Goal: Transaction & Acquisition: Purchase product/service

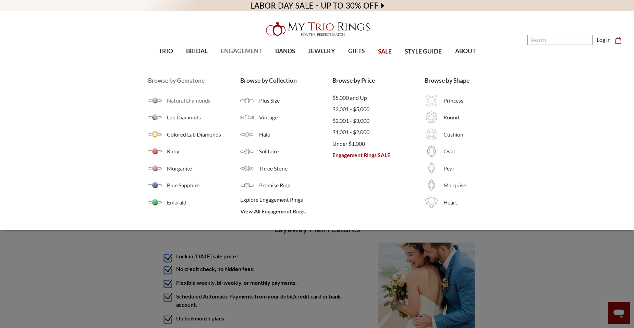
click at [207, 100] on span "Natural Diamonds" at bounding box center [203, 100] width 73 height 8
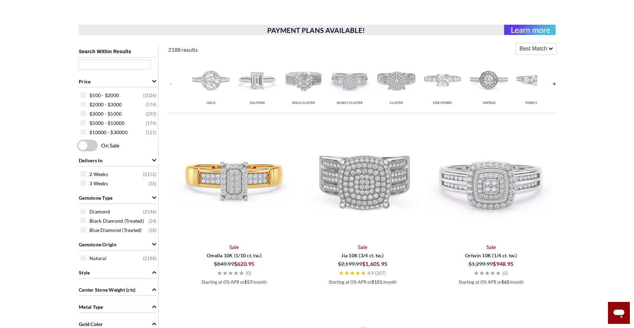
scroll to position [137, 0]
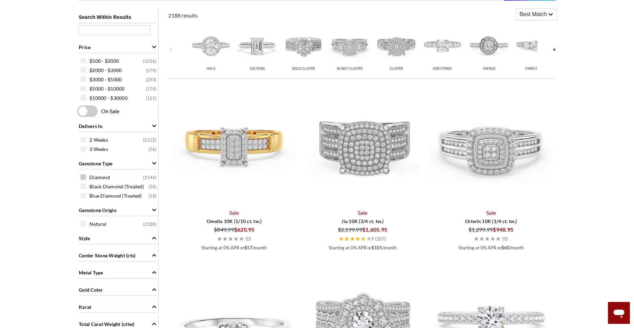
click at [82, 176] on span at bounding box center [83, 176] width 5 height 5
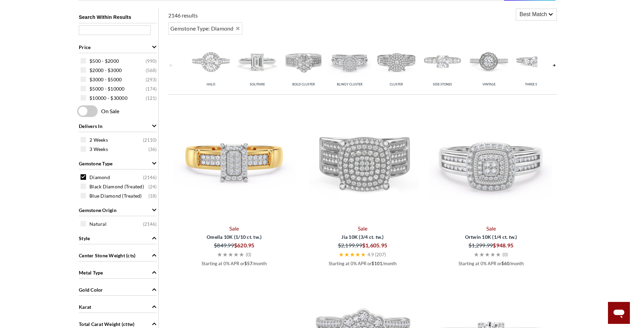
click at [125, 239] on div "Style" at bounding box center [118, 237] width 78 height 13
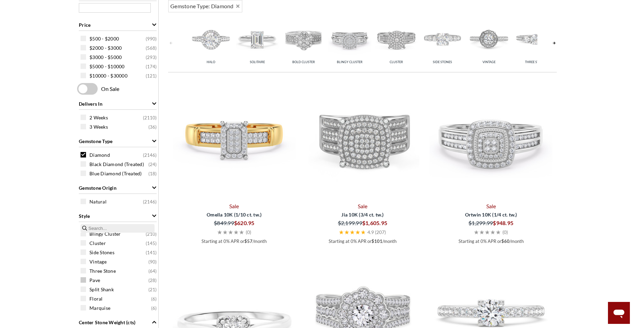
scroll to position [171, 0]
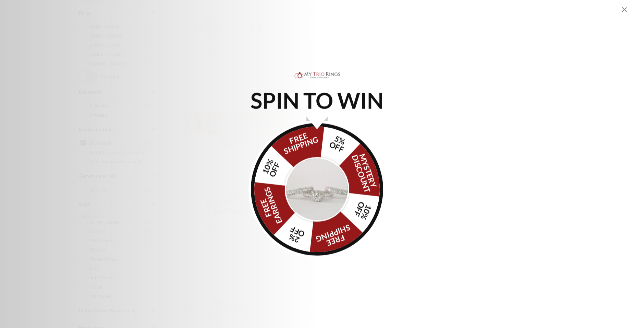
click at [320, 184] on img "Alia popup" at bounding box center [317, 189] width 64 height 64
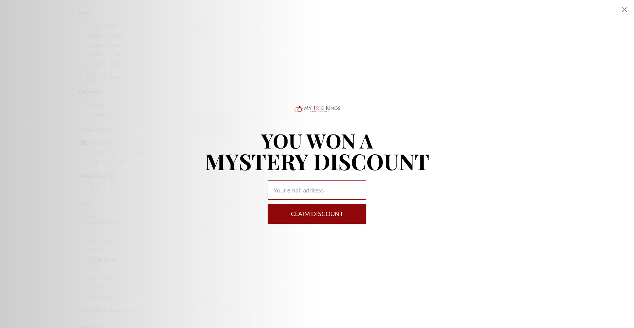
click at [304, 193] on input "Alia popup" at bounding box center [317, 189] width 99 height 19
type input "[EMAIL_ADDRESS][DOMAIN_NAME]"
click at [306, 215] on button "Claim DISCOUNT" at bounding box center [317, 214] width 99 height 20
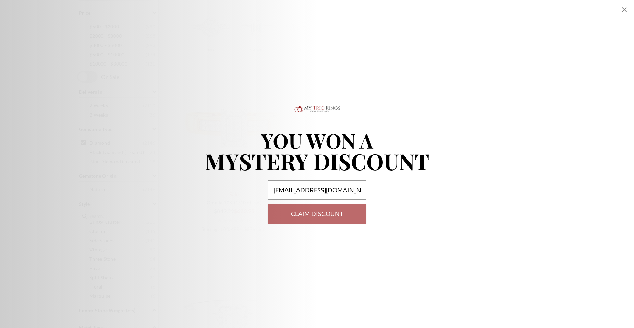
select select "US"
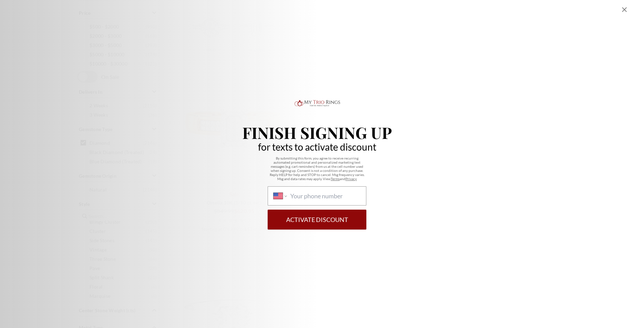
click at [319, 202] on div "International [GEOGRAPHIC_DATA] [GEOGRAPHIC_DATA] [GEOGRAPHIC_DATA] [GEOGRAPHIC…" at bounding box center [317, 195] width 99 height 19
click at [287, 200] on select "International [GEOGRAPHIC_DATA] [GEOGRAPHIC_DATA] [GEOGRAPHIC_DATA] [GEOGRAPHIC…" at bounding box center [280, 196] width 13 height 8
click at [317, 196] on input "International [GEOGRAPHIC_DATA] [GEOGRAPHIC_DATA] [GEOGRAPHIC_DATA] [GEOGRAPHIC…" at bounding box center [325, 196] width 70 height 8
type input "[PHONE_NUMBER]"
click at [312, 219] on button "Activate Discount" at bounding box center [317, 220] width 99 height 20
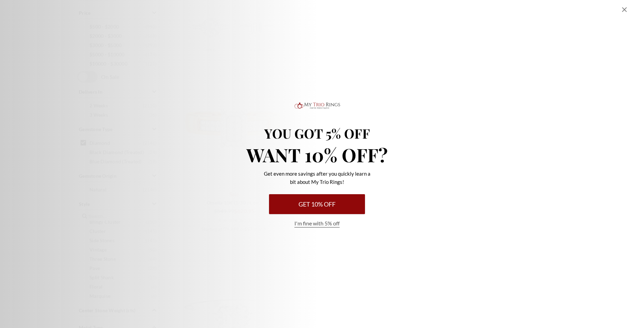
click at [309, 209] on button "Get 10% Off" at bounding box center [317, 204] width 96 height 20
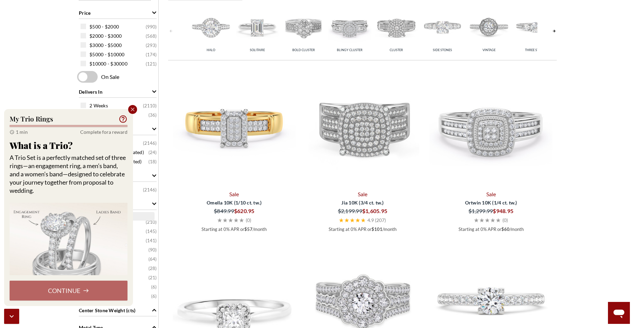
click at [132, 108] on icon "Close popup" at bounding box center [133, 109] width 6 height 6
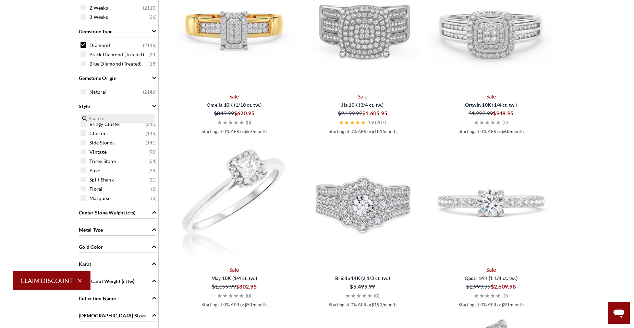
scroll to position [309, 0]
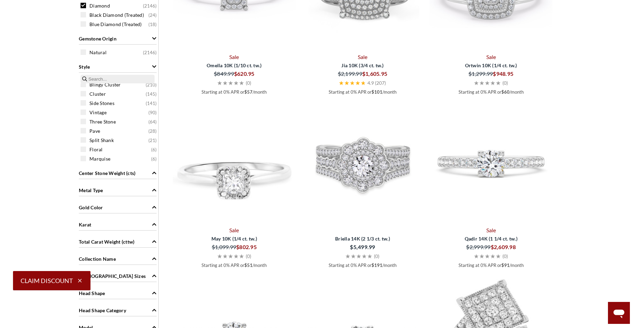
click at [125, 189] on div "Metal Type" at bounding box center [118, 189] width 78 height 13
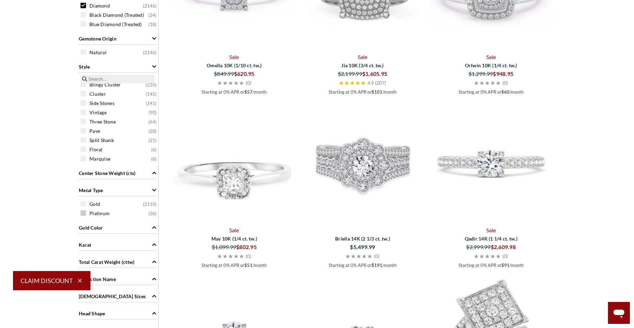
click at [82, 212] on span at bounding box center [83, 212] width 5 height 5
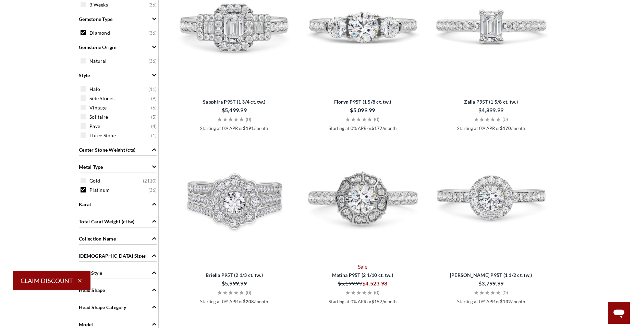
scroll to position [275, 0]
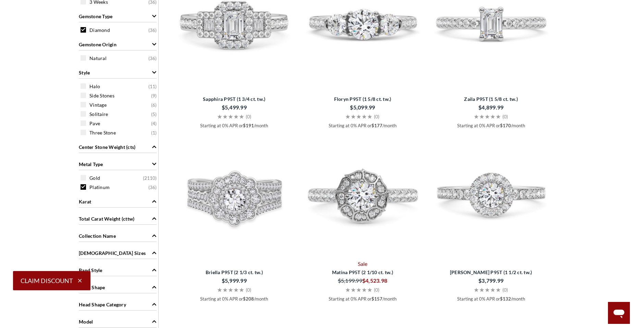
click at [106, 205] on div "Karat" at bounding box center [118, 200] width 78 height 13
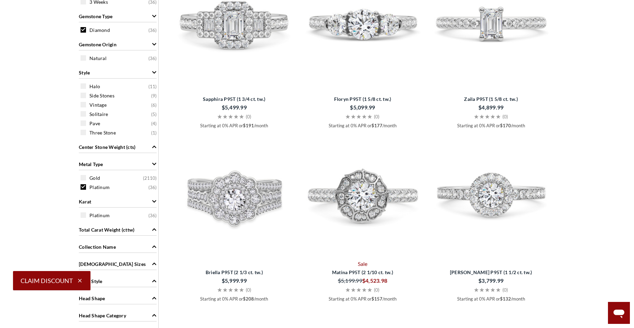
click at [125, 230] on span "Total Carat Weight (cttw)" at bounding box center [107, 229] width 56 height 7
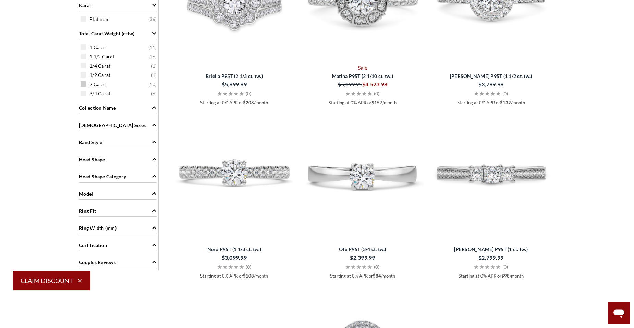
scroll to position [481, 0]
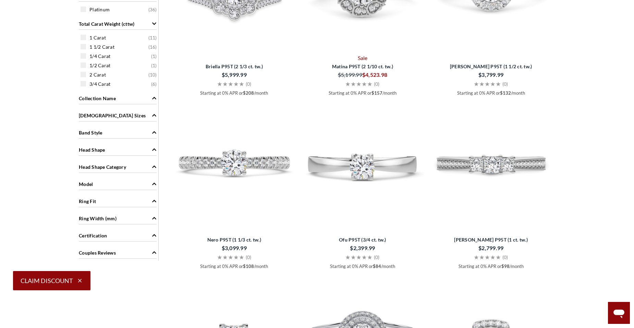
click at [127, 171] on div "Head Shape Category" at bounding box center [118, 166] width 78 height 13
click at [136, 152] on div "Head Shape" at bounding box center [118, 149] width 78 height 13
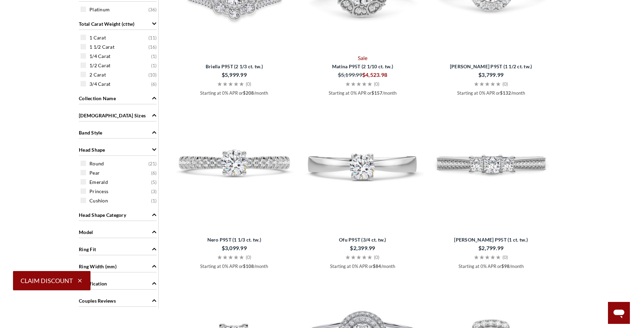
click at [136, 152] on div "Head Shape" at bounding box center [118, 149] width 78 height 13
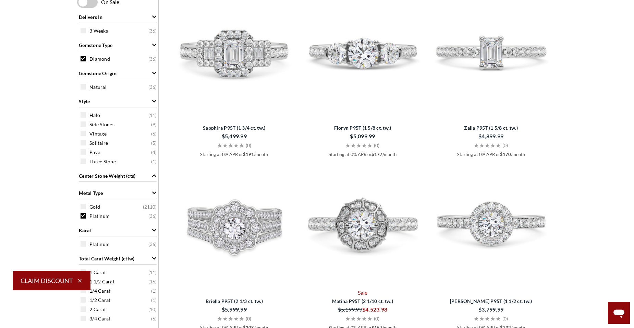
scroll to position [241, 0]
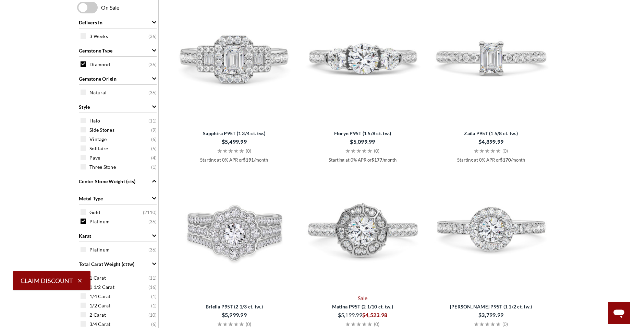
click at [151, 106] on div "Style" at bounding box center [118, 106] width 78 height 13
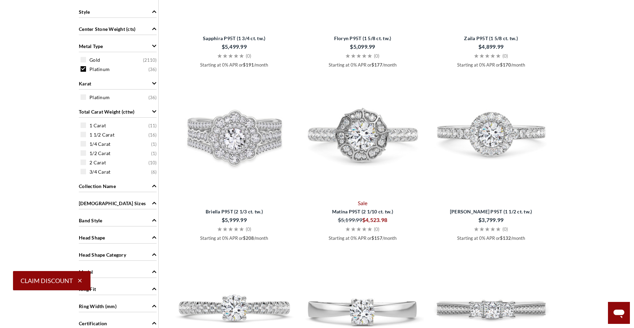
scroll to position [344, 0]
